Goal: Task Accomplishment & Management: Manage account settings

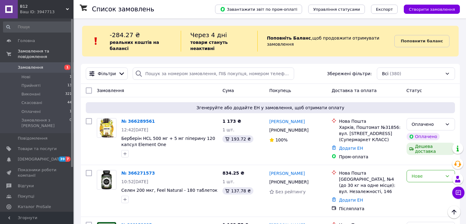
scroll to position [200, 0]
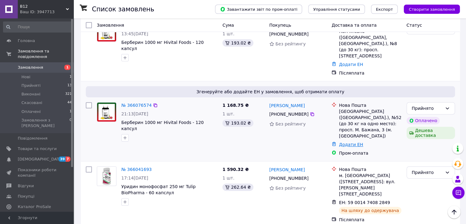
click at [356, 142] on link "Додати ЕН" at bounding box center [351, 144] width 24 height 5
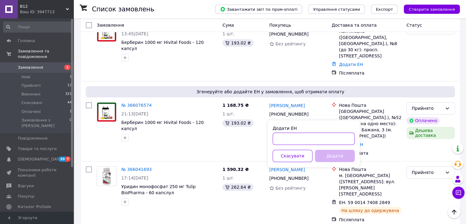
click at [324, 139] on input "Додати ЕН" at bounding box center [314, 138] width 82 height 12
paste input "59001474847156"
type input "59001474847156"
click at [341, 162] on div "Додати ЕН 59001474847156 Скасувати Додати" at bounding box center [314, 143] width 92 height 47
click at [336, 156] on button "Додати" at bounding box center [335, 156] width 40 height 12
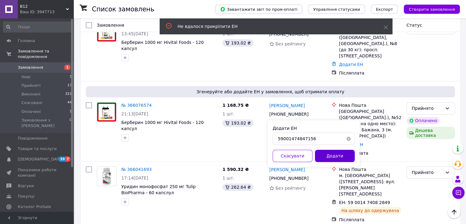
click at [327, 155] on button "Додати" at bounding box center [335, 156] width 40 height 12
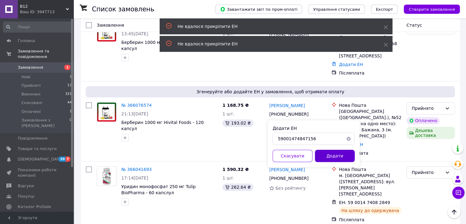
click at [327, 155] on button "Додати" at bounding box center [335, 156] width 40 height 12
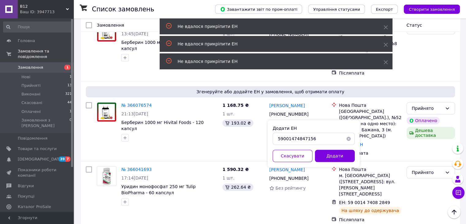
click at [350, 136] on button "button" at bounding box center [349, 138] width 12 height 12
click at [351, 142] on link "Додати ЕН" at bounding box center [351, 144] width 24 height 5
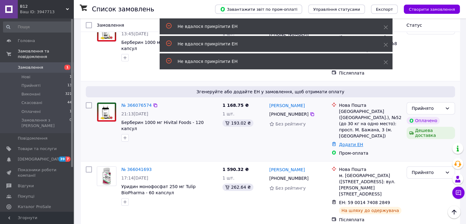
click at [351, 142] on link "Додати ЕН" at bounding box center [351, 144] width 24 height 5
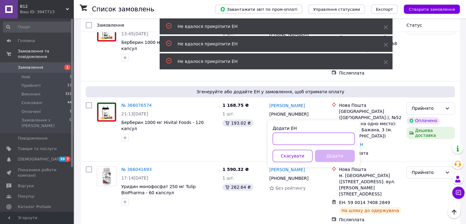
click at [322, 141] on input "Додати ЕН" at bounding box center [314, 138] width 82 height 12
paste input "59001474847156"
type input "59001474847156"
click at [332, 155] on button "Додати" at bounding box center [335, 156] width 40 height 12
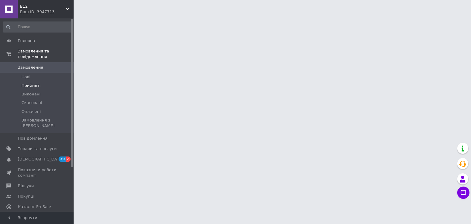
click at [29, 83] on span "Прийняті" at bounding box center [30, 86] width 19 height 6
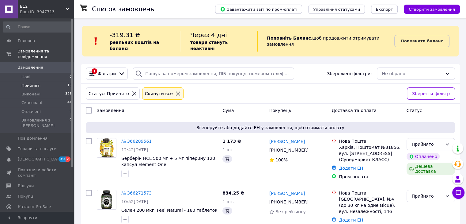
click at [29, 83] on span "Прийняті" at bounding box center [30, 86] width 19 height 6
click at [224, 84] on div "Статус: Прийнято Cкинути все Зберегти фільтр" at bounding box center [270, 94] width 379 height 20
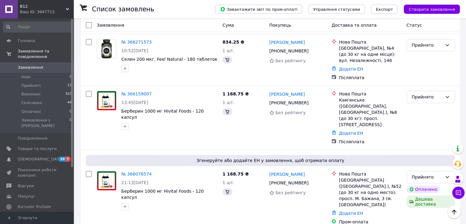
scroll to position [154, 0]
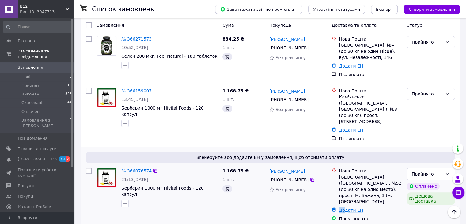
drag, startPoint x: 340, startPoint y: 176, endPoint x: 345, endPoint y: 179, distance: 6.1
click at [345, 206] on div "Додати ЕН" at bounding box center [370, 210] width 65 height 9
click at [345, 208] on link "Додати ЕН" at bounding box center [351, 210] width 24 height 5
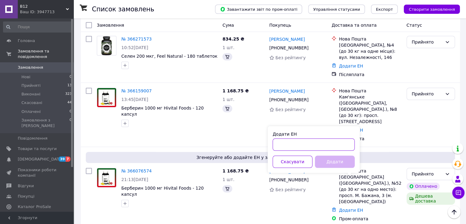
click at [316, 143] on input "Додати ЕН" at bounding box center [314, 144] width 82 height 12
paste input "59001474847156"
type input "59001474847156"
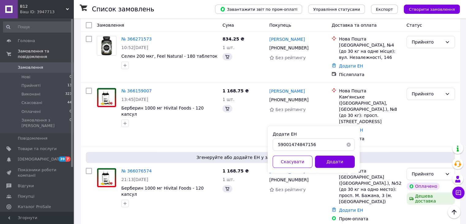
click at [330, 153] on div "Додати ЕН 59001474847156 Скасувати Додати" at bounding box center [314, 149] width 92 height 47
click at [330, 156] on button "Додати" at bounding box center [335, 161] width 40 height 12
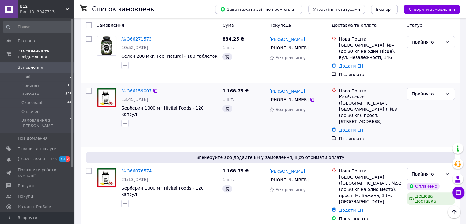
click at [347, 126] on div "Додати ЕН" at bounding box center [370, 130] width 65 height 9
click at [348, 128] on link "Додати ЕН" at bounding box center [351, 130] width 24 height 5
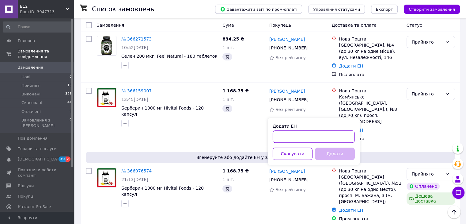
click at [311, 134] on input "Додати ЕН" at bounding box center [314, 136] width 82 height 12
paste input "59001474847697"
type input "59001474847697"
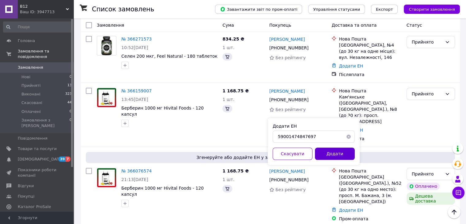
click at [331, 152] on button "Додати" at bounding box center [335, 154] width 40 height 12
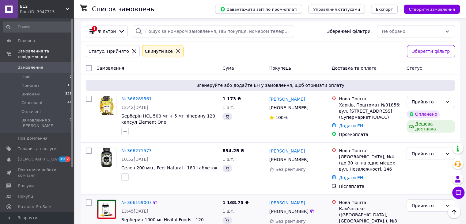
scroll to position [41, 0]
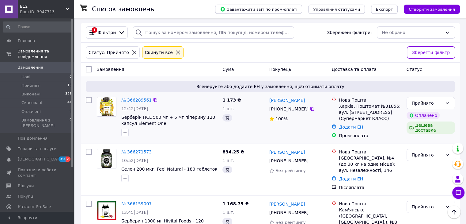
click at [342, 125] on link "Додати ЕН" at bounding box center [351, 127] width 24 height 5
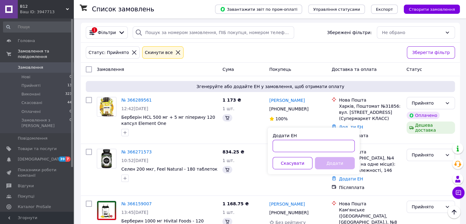
click at [299, 144] on input "Додати ЕН" at bounding box center [314, 146] width 82 height 12
paste input "59001474848113"
type input "59001474848113"
click at [328, 159] on button "Додати" at bounding box center [335, 163] width 40 height 12
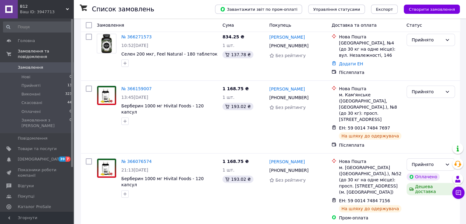
scroll to position [129, 0]
click at [392, 198] on icon at bounding box center [394, 200] width 5 height 5
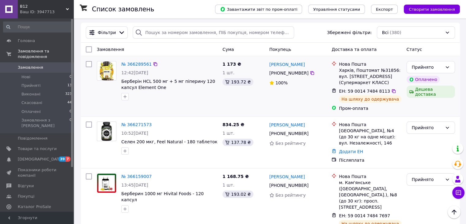
scroll to position [0, 0]
